Goal: Task Accomplishment & Management: Use online tool/utility

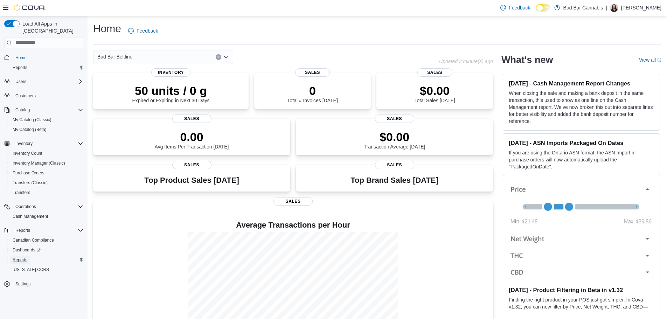
click at [23, 257] on span "Reports" at bounding box center [20, 260] width 15 height 6
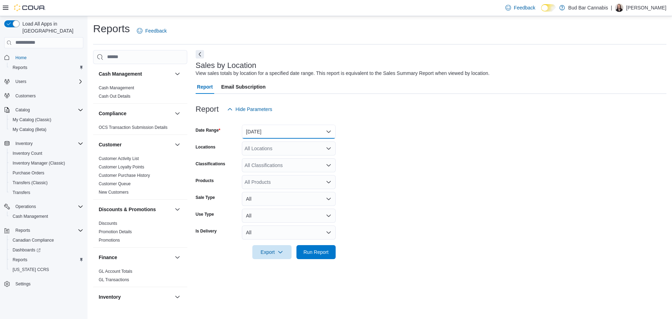
drag, startPoint x: 270, startPoint y: 128, endPoint x: 269, endPoint y: 118, distance: 10.5
click at [270, 129] on button "[DATE]" at bounding box center [289, 132] width 94 height 14
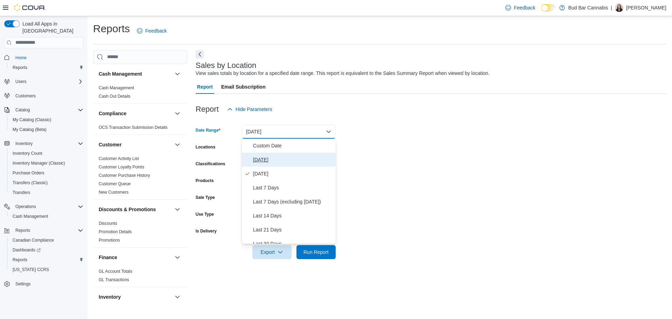
click at [278, 159] on span "[DATE]" at bounding box center [293, 159] width 80 height 8
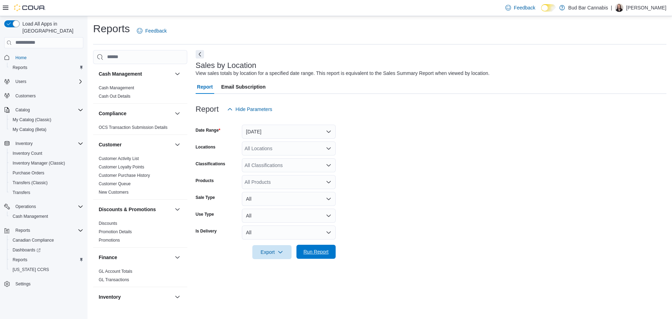
click at [323, 246] on span "Run Report" at bounding box center [316, 252] width 31 height 14
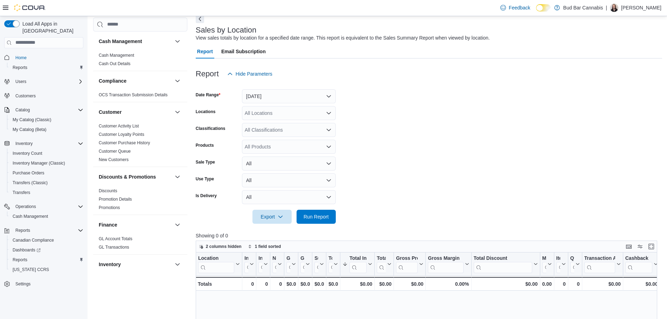
scroll to position [35, 0]
click at [287, 99] on button "[DATE]" at bounding box center [289, 97] width 94 height 14
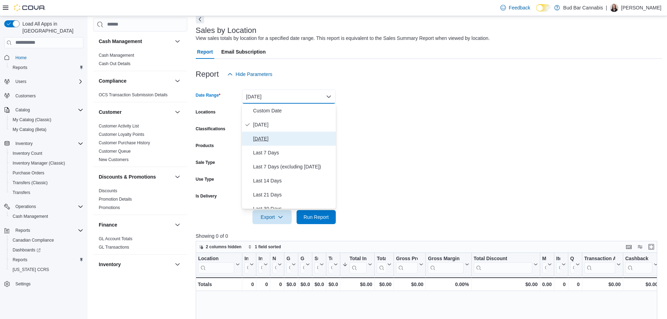
click at [276, 137] on span "[DATE]" at bounding box center [293, 138] width 80 height 8
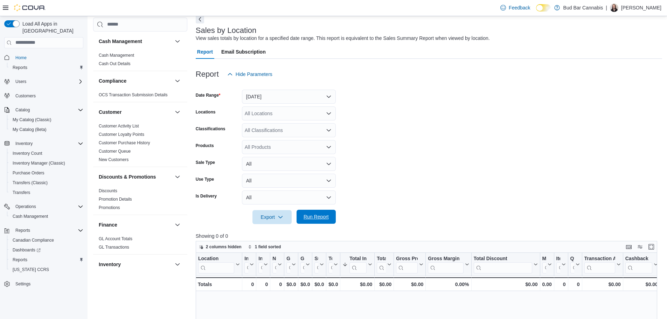
click at [316, 213] on span "Run Report" at bounding box center [316, 217] width 31 height 14
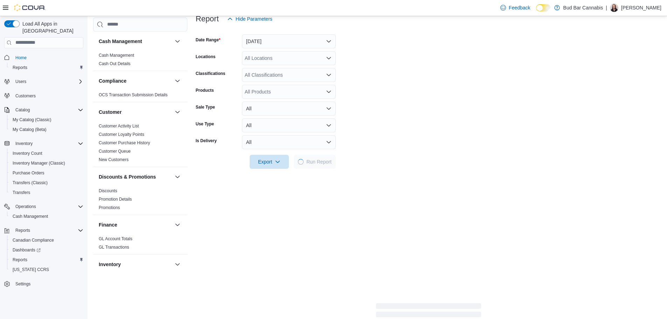
scroll to position [105, 0]
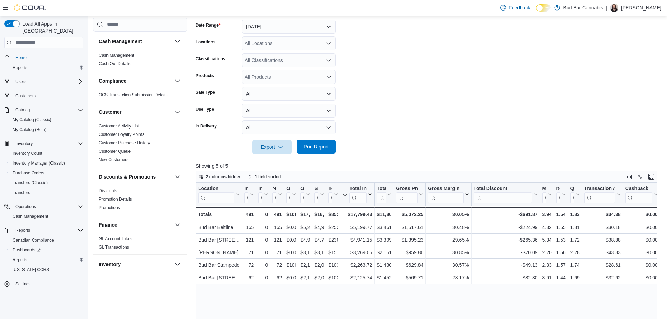
click at [322, 148] on span "Run Report" at bounding box center [315, 146] width 25 height 7
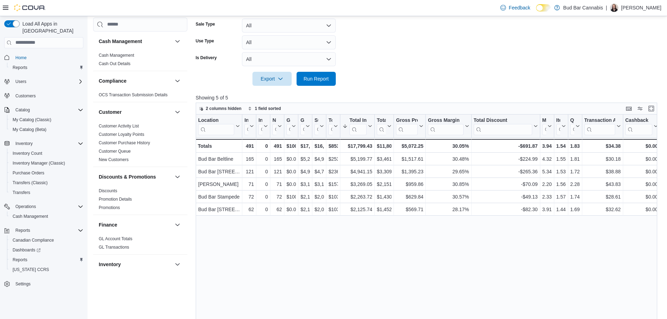
scroll to position [175, 0]
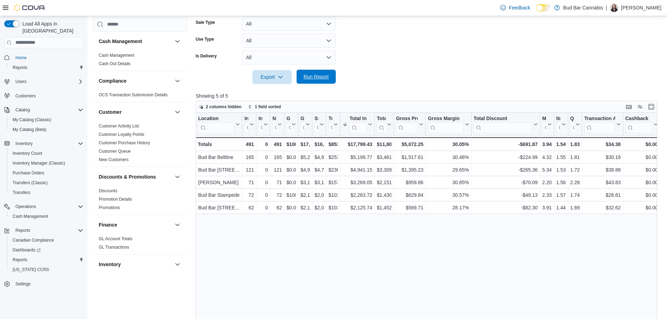
click at [319, 79] on span "Run Report" at bounding box center [315, 76] width 25 height 7
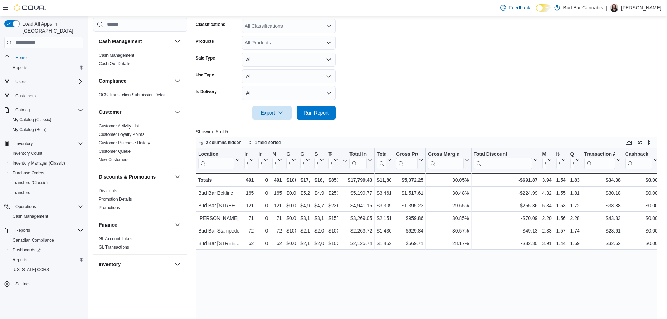
scroll to position [105, 0]
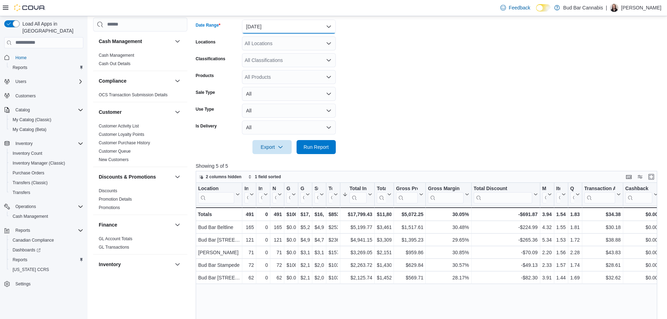
click at [279, 26] on button "[DATE]" at bounding box center [289, 27] width 94 height 14
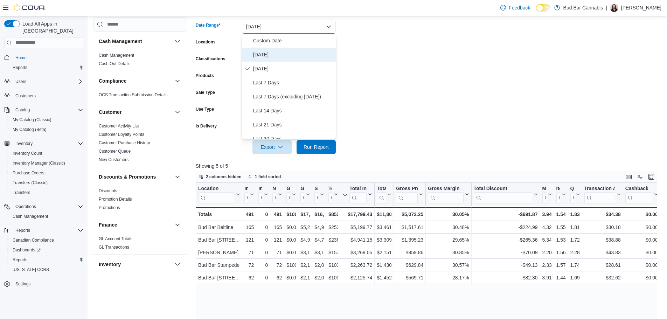
click at [282, 52] on span "[DATE]" at bounding box center [293, 54] width 80 height 8
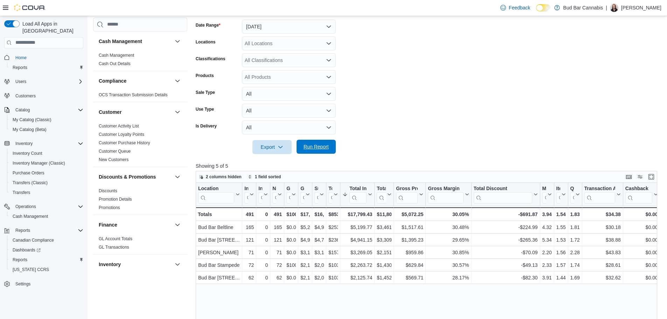
click at [316, 147] on span "Run Report" at bounding box center [315, 146] width 25 height 7
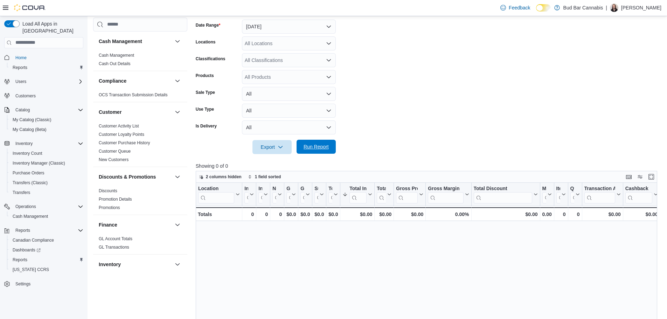
click at [310, 144] on span "Run Report" at bounding box center [315, 146] width 25 height 7
click at [299, 145] on button "Run Report" at bounding box center [315, 147] width 39 height 14
click at [315, 142] on span "Run Report" at bounding box center [316, 147] width 31 height 14
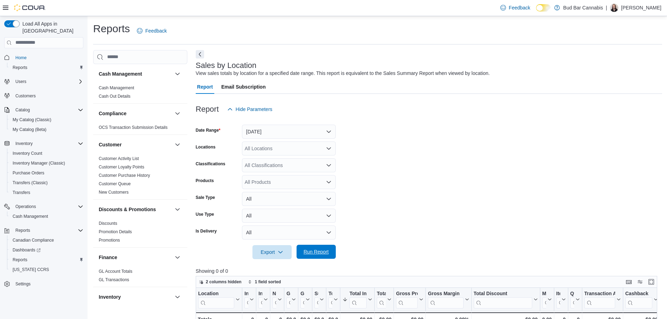
click at [322, 245] on span "Run Report" at bounding box center [316, 252] width 31 height 14
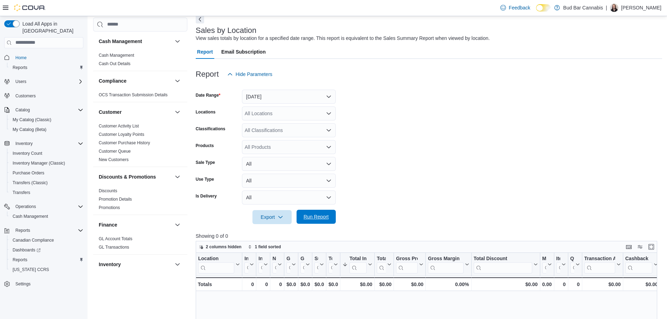
click at [319, 219] on span "Run Report" at bounding box center [315, 216] width 25 height 7
click at [311, 214] on span "Run Report" at bounding box center [315, 216] width 25 height 7
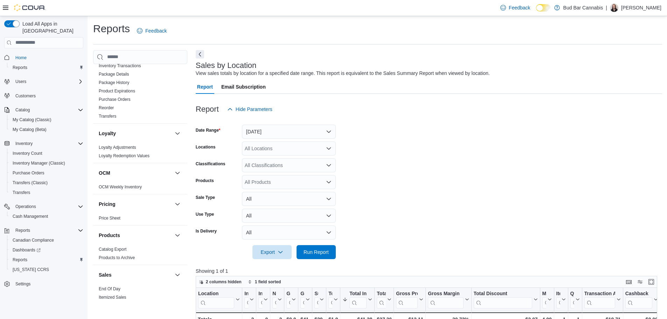
scroll to position [385, 0]
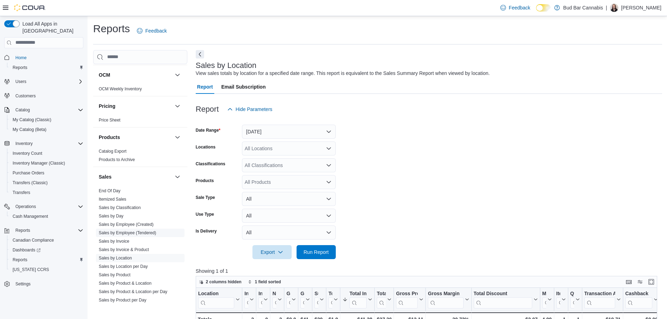
click at [132, 233] on link "Sales by Employee (Tendered)" at bounding box center [127, 232] width 57 height 5
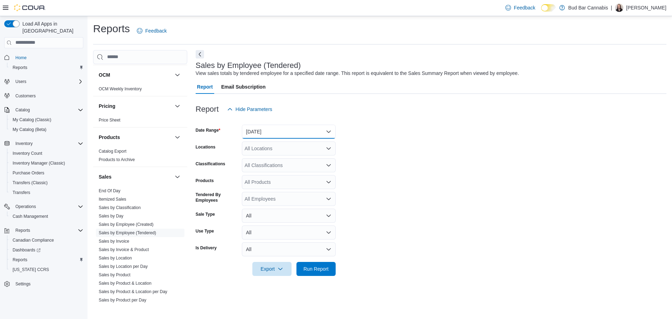
click at [280, 136] on button "[DATE]" at bounding box center [289, 132] width 94 height 14
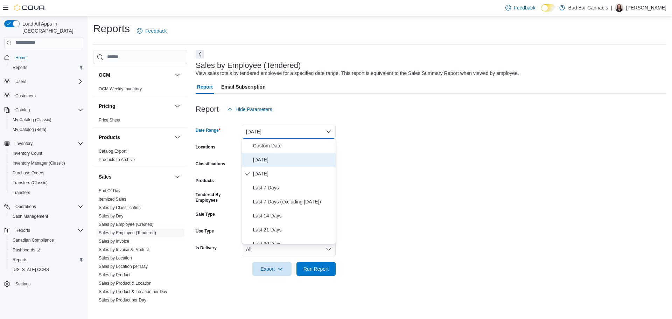
click at [275, 156] on span "[DATE]" at bounding box center [293, 159] width 80 height 8
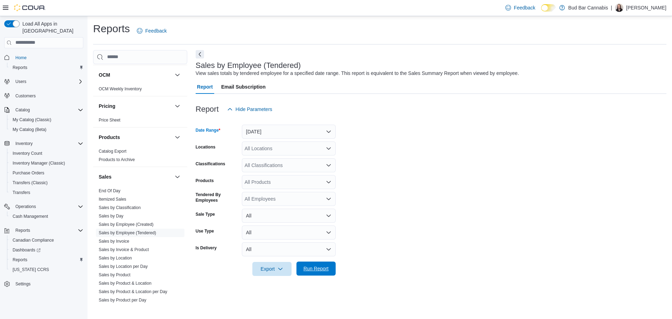
click at [321, 274] on span "Run Report" at bounding box center [316, 268] width 31 height 14
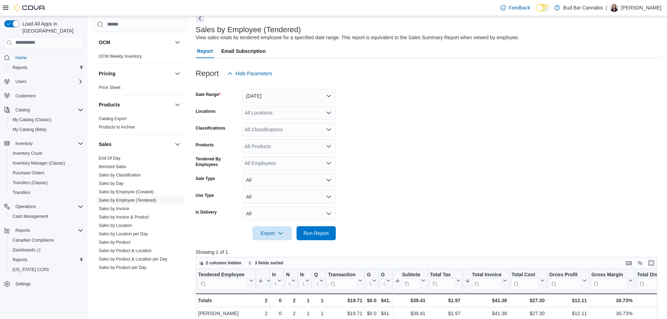
scroll to position [35, 0]
click at [124, 225] on link "Sales by Location" at bounding box center [115, 225] width 33 height 5
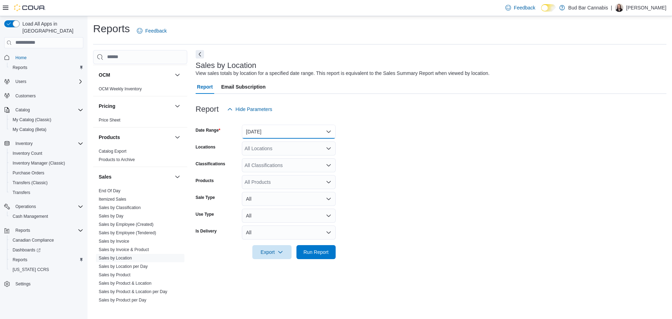
click at [286, 133] on button "[DATE]" at bounding box center [289, 132] width 94 height 14
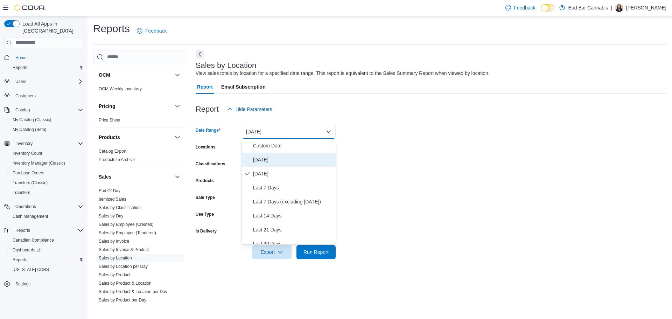
click at [271, 161] on span "[DATE]" at bounding box center [293, 159] width 80 height 8
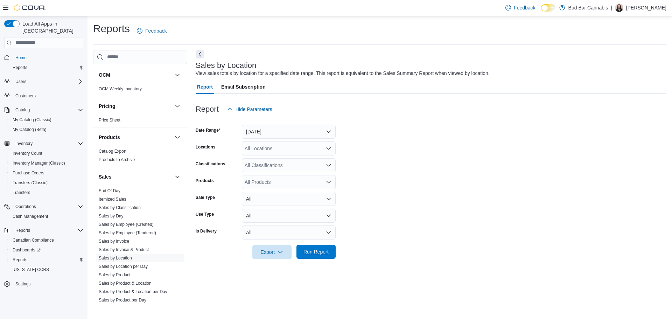
click at [316, 251] on span "Run Report" at bounding box center [315, 251] width 25 height 7
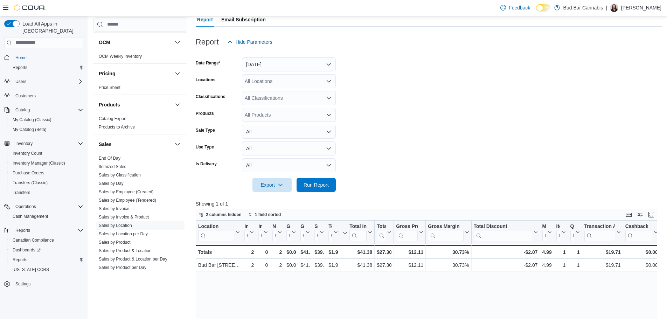
scroll to position [70, 0]
